Goal: Unclear: Browse casually

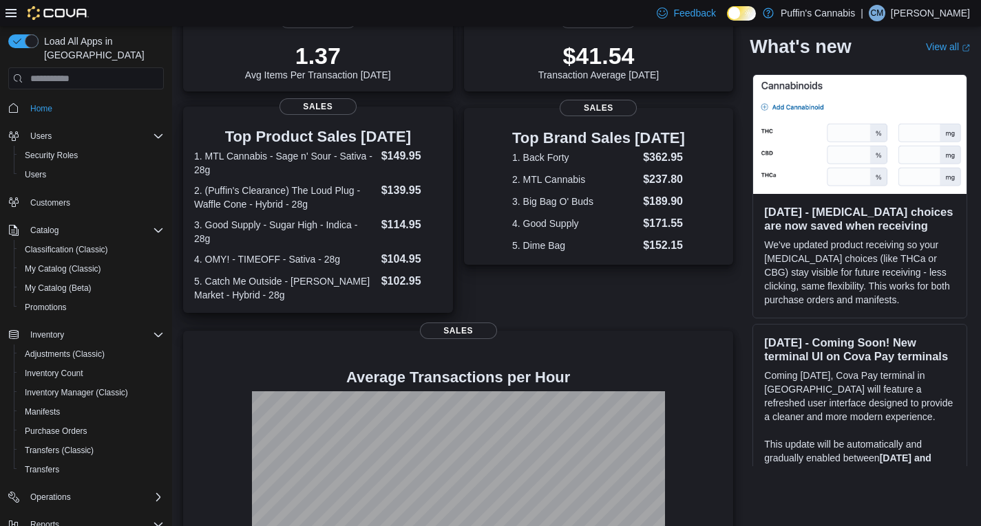
scroll to position [288, 0]
